Goal: Task Accomplishment & Management: Manage account settings

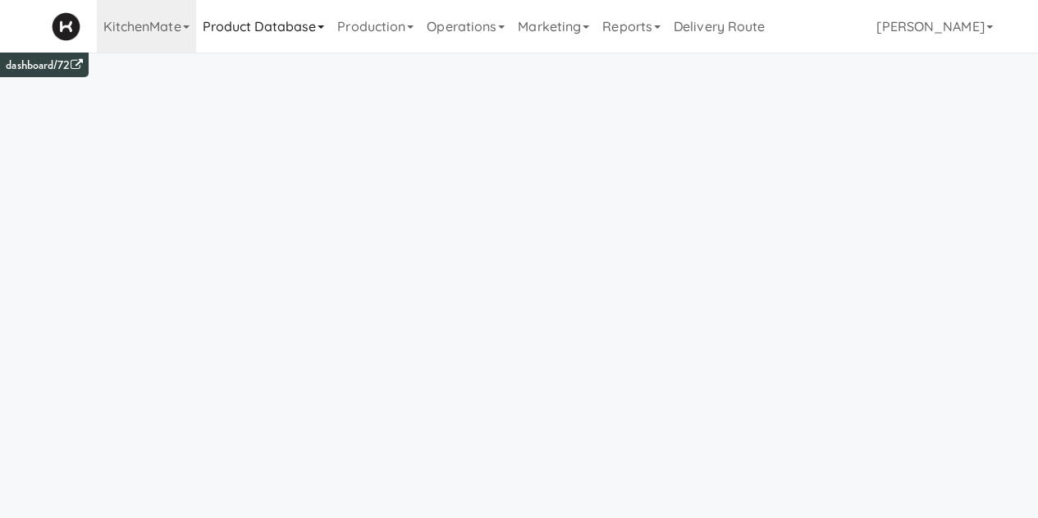
click at [277, 43] on link "Product Database" at bounding box center [263, 26] width 135 height 53
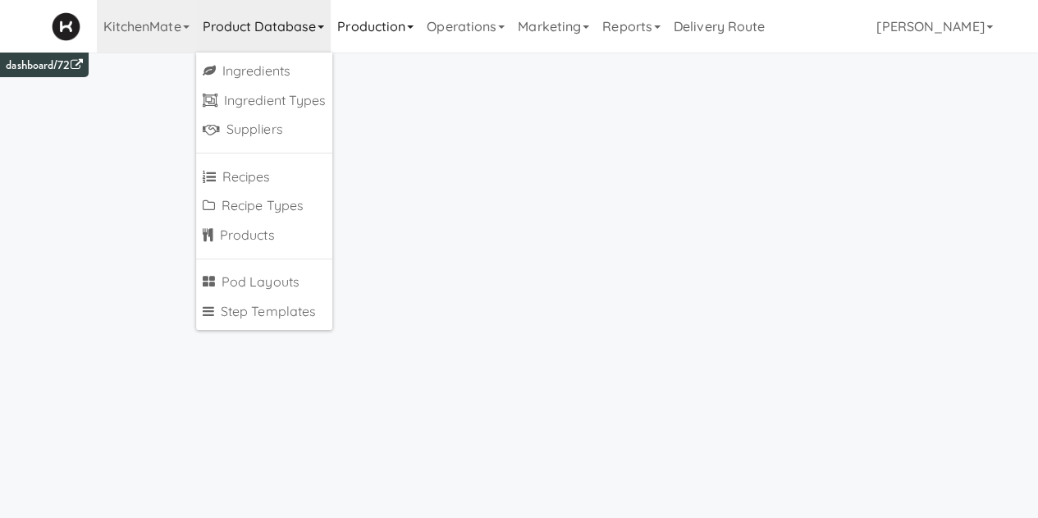
click at [374, 24] on link "Production" at bounding box center [375, 26] width 89 height 53
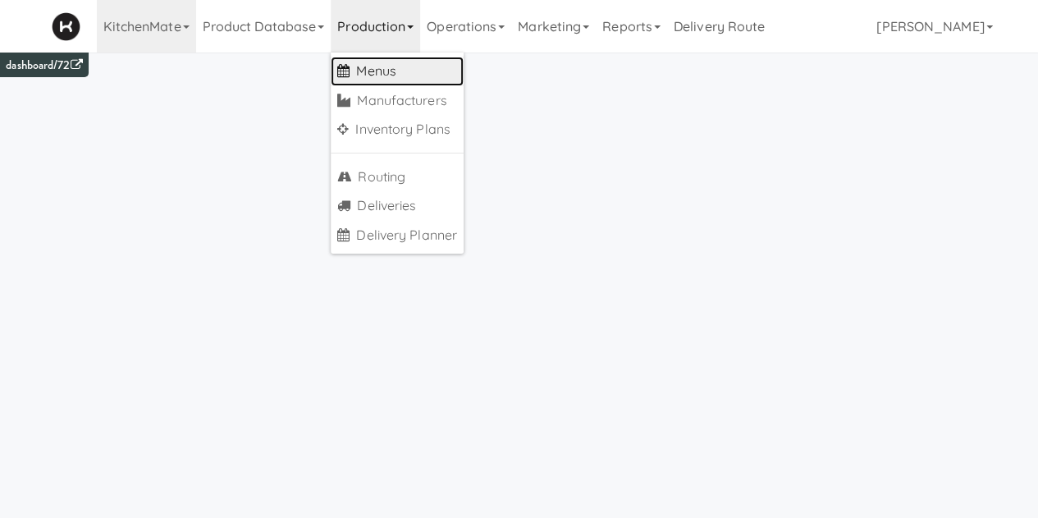
click at [374, 80] on link "Menus" at bounding box center [397, 72] width 133 height 30
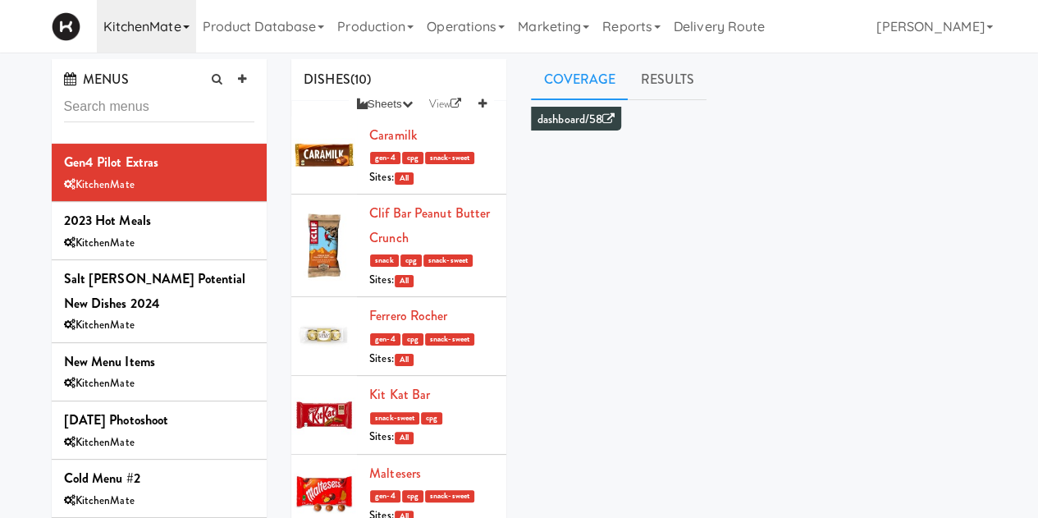
click at [160, 32] on link "KitchenMate" at bounding box center [146, 26] width 99 height 53
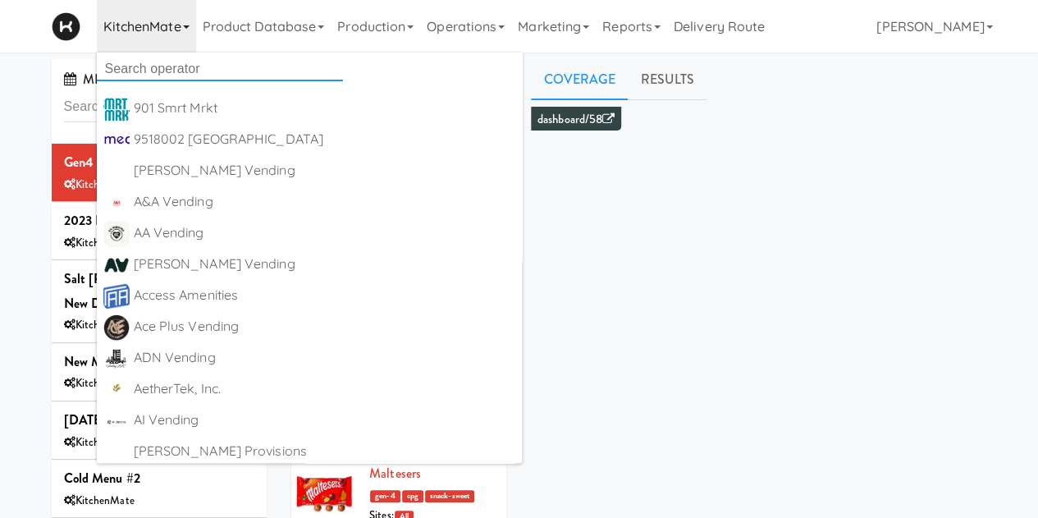
click at [186, 73] on input "text" at bounding box center [220, 69] width 246 height 25
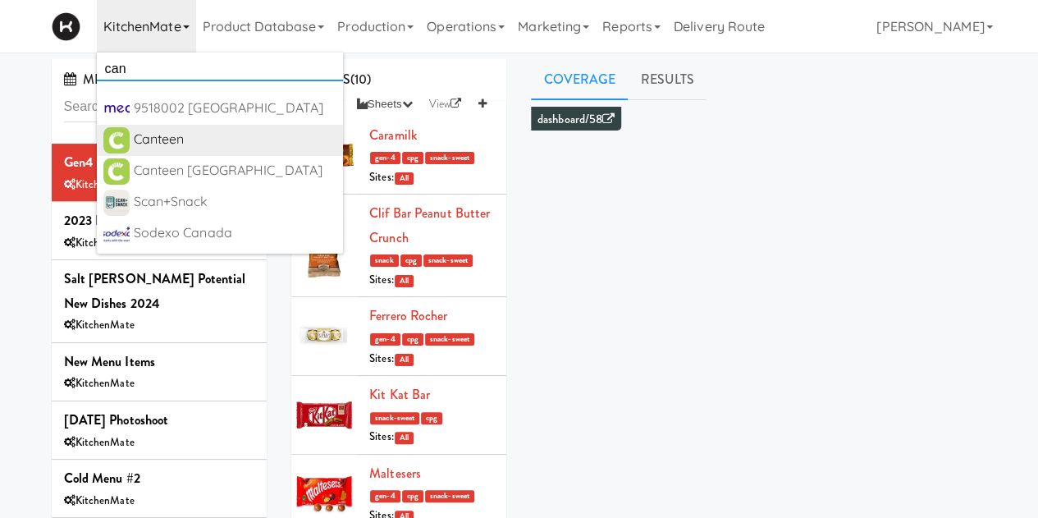
type input "can"
click at [167, 144] on div "Canteen" at bounding box center [235, 139] width 203 height 25
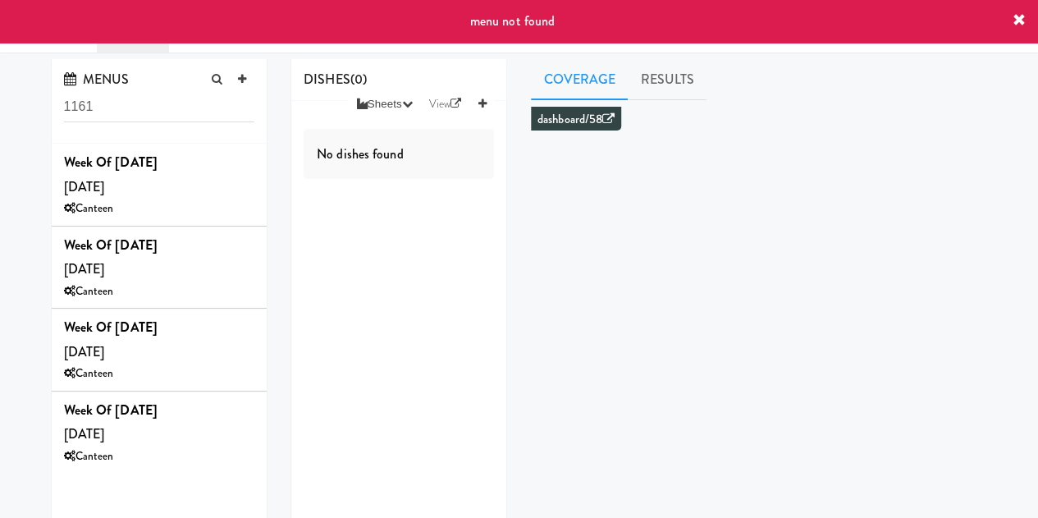
drag, startPoint x: 158, startPoint y: 100, endPoint x: 131, endPoint y: 99, distance: 26.3
click at [131, 99] on input "1161" at bounding box center [159, 107] width 191 height 30
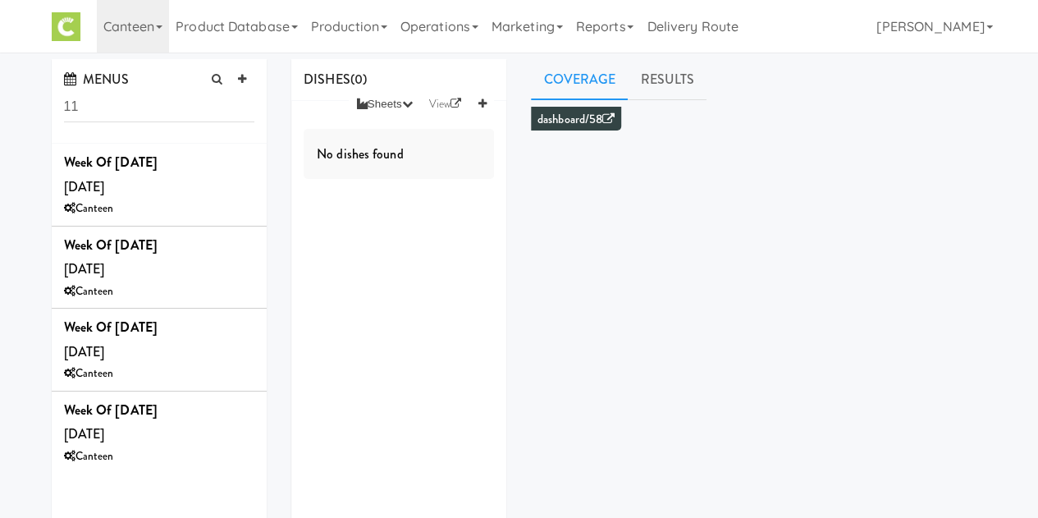
type input "1"
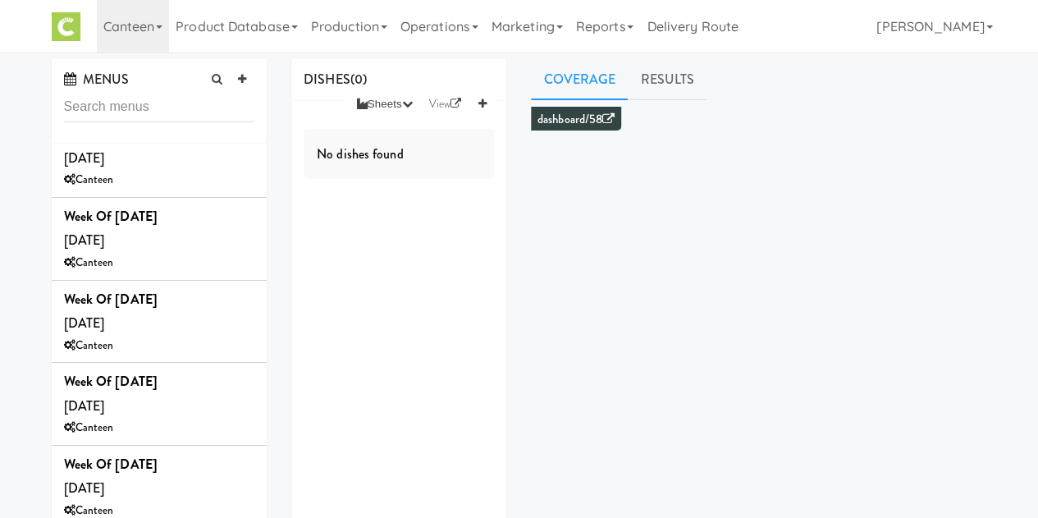
scroll to position [445, 0]
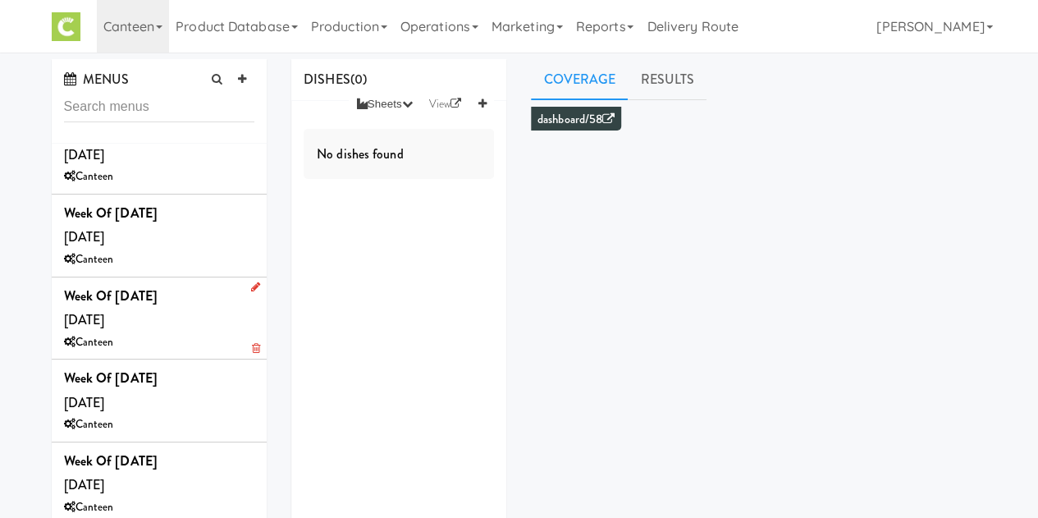
click at [153, 342] on div "Canteen" at bounding box center [159, 342] width 191 height 21
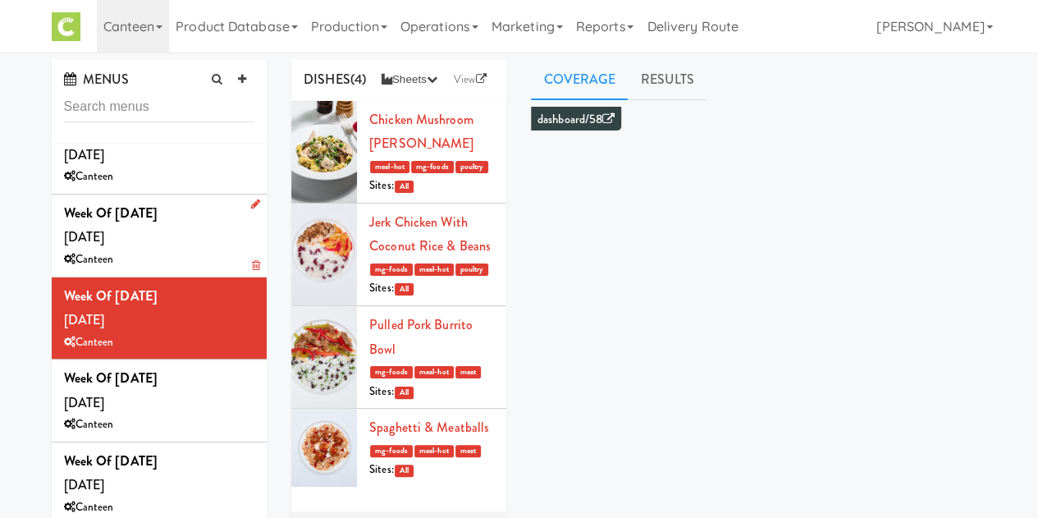
click at [158, 217] on b "Week of August 25th, 2025" at bounding box center [111, 213] width 94 height 19
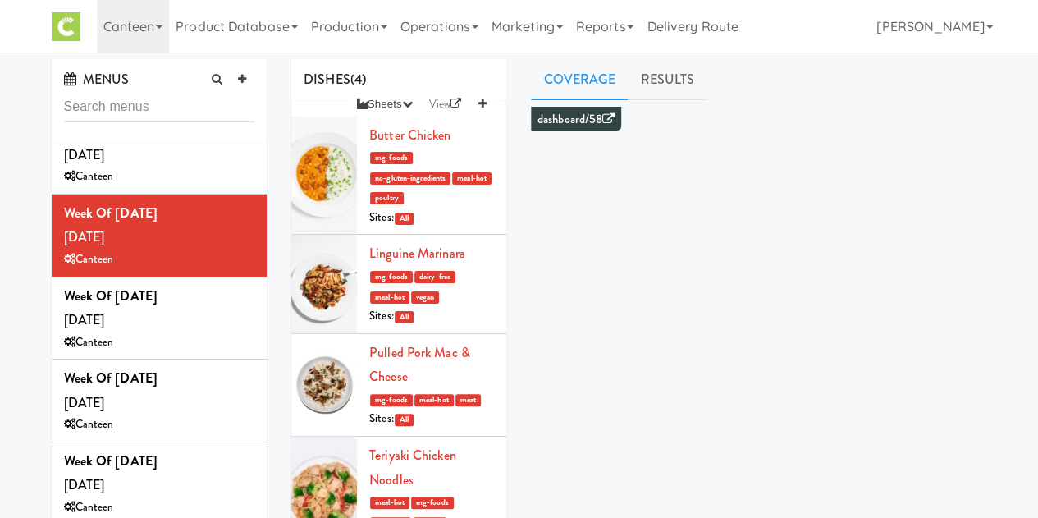
scroll to position [204, 0]
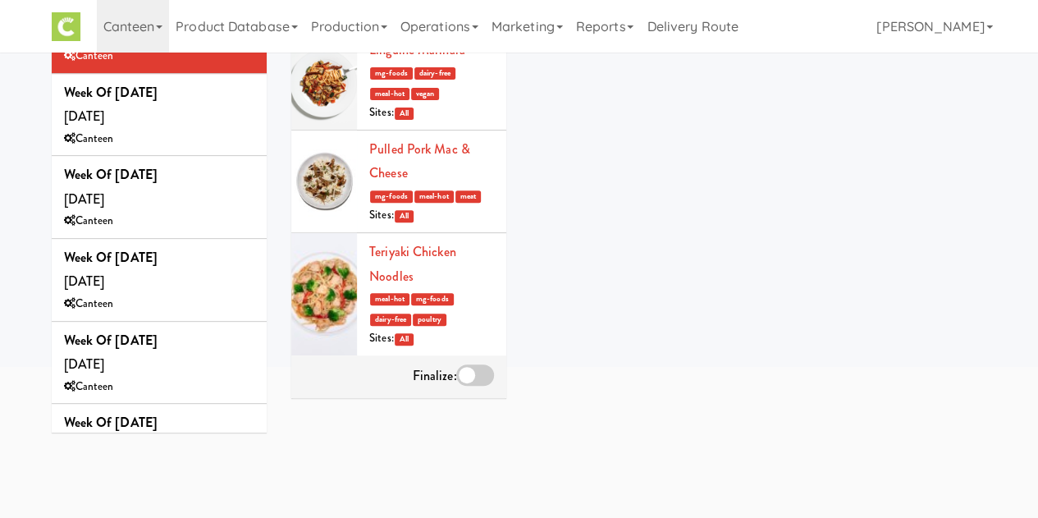
click at [474, 390] on div "Finalize:" at bounding box center [454, 377] width 82 height 26
click at [474, 386] on div at bounding box center [475, 374] width 38 height 21
click at [0, 0] on input "checkbox" at bounding box center [0, 0] width 0 height 0
